Goal: Check status: Check status

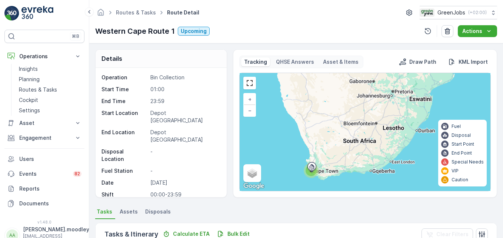
scroll to position [140, 0]
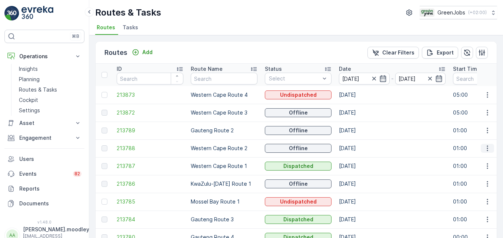
click at [485, 150] on icon "button" at bounding box center [487, 148] width 7 height 7
click at [475, 157] on span "See More Details" at bounding box center [470, 159] width 43 height 7
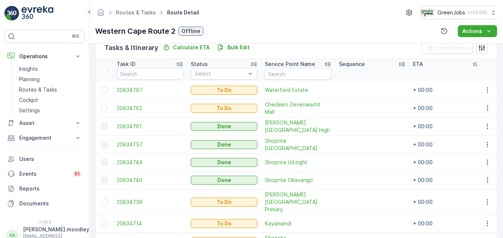
scroll to position [223, 0]
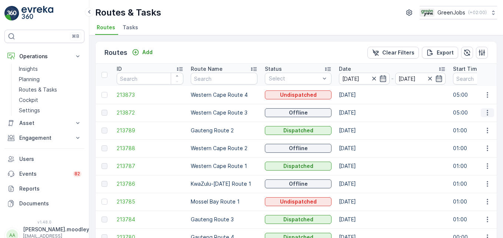
click at [487, 110] on icon "button" at bounding box center [487, 112] width 7 height 7
click at [476, 123] on span "See More Details" at bounding box center [470, 123] width 43 height 7
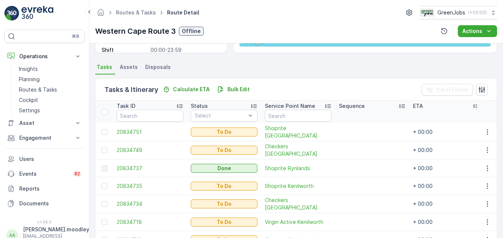
scroll to position [182, 0]
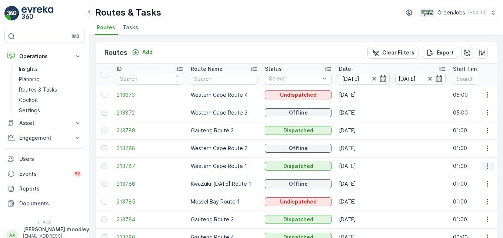
click at [484, 166] on icon "button" at bounding box center [487, 165] width 7 height 7
click at [477, 182] on div "See More Details" at bounding box center [474, 177] width 57 height 10
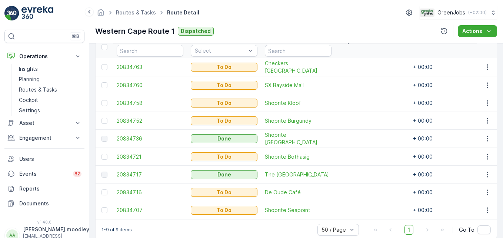
scroll to position [222, 0]
